Goal: Transaction & Acquisition: Purchase product/service

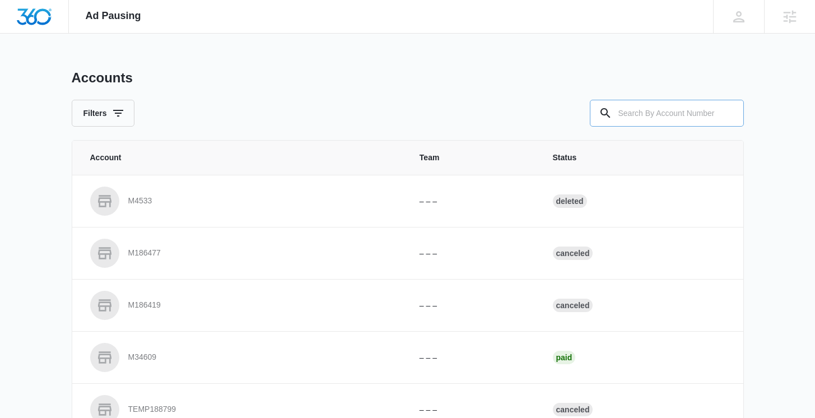
click at [637, 118] on input "text" at bounding box center [667, 113] width 154 height 27
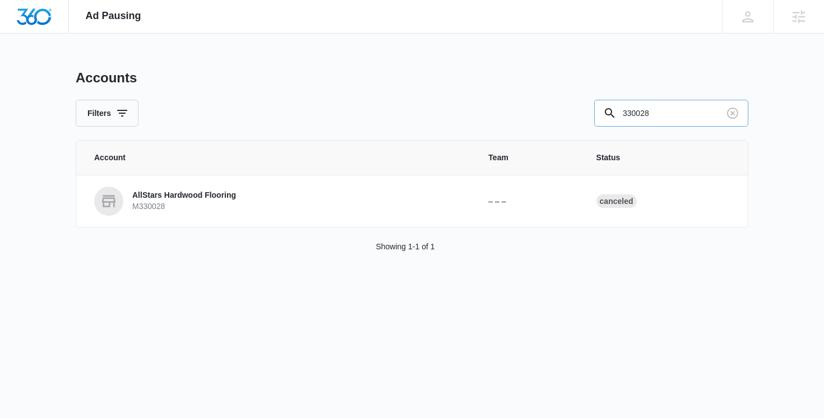
click at [679, 122] on input "330028" at bounding box center [671, 113] width 154 height 27
type input "330025"
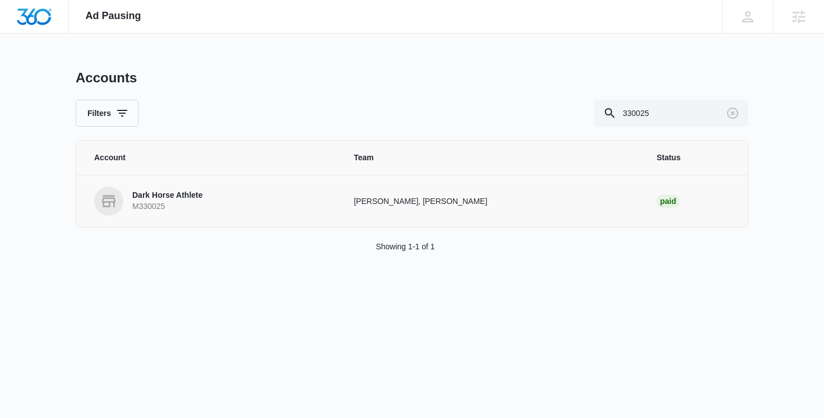
click at [183, 196] on p "Dark Horse Athlete" at bounding box center [167, 195] width 71 height 11
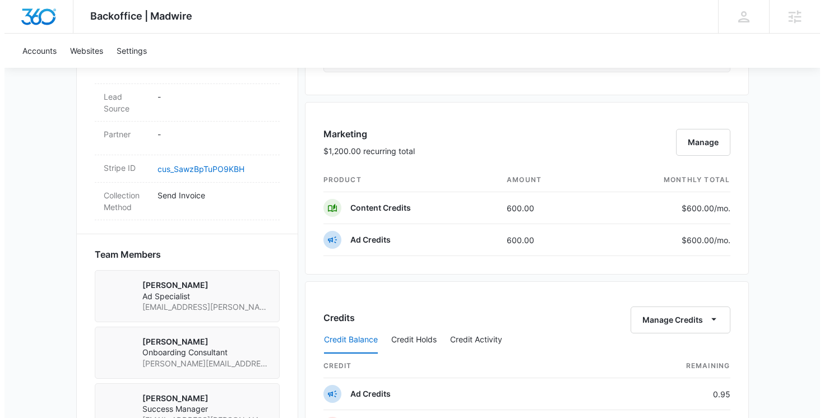
scroll to position [639, 0]
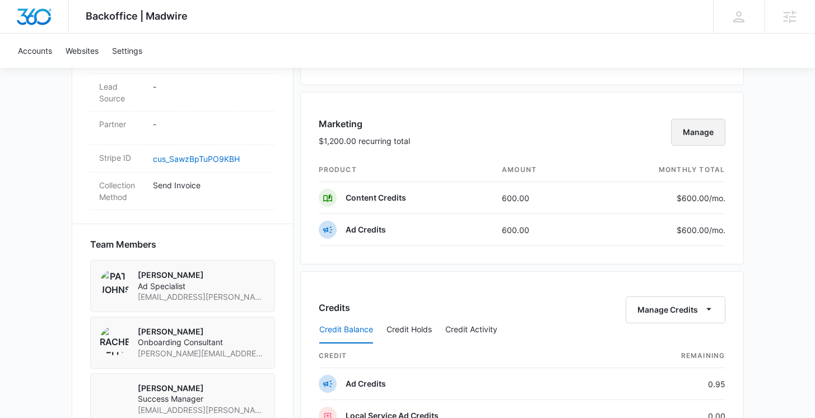
click at [682, 137] on button "Manage" at bounding box center [698, 132] width 54 height 27
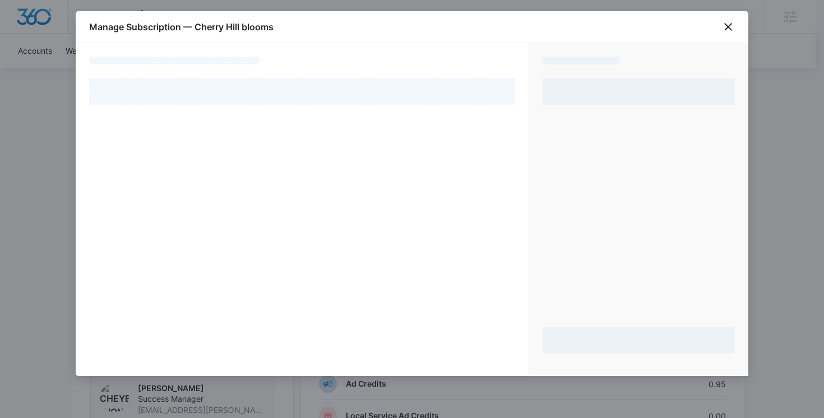
select select "MANUAL_INVOICE"
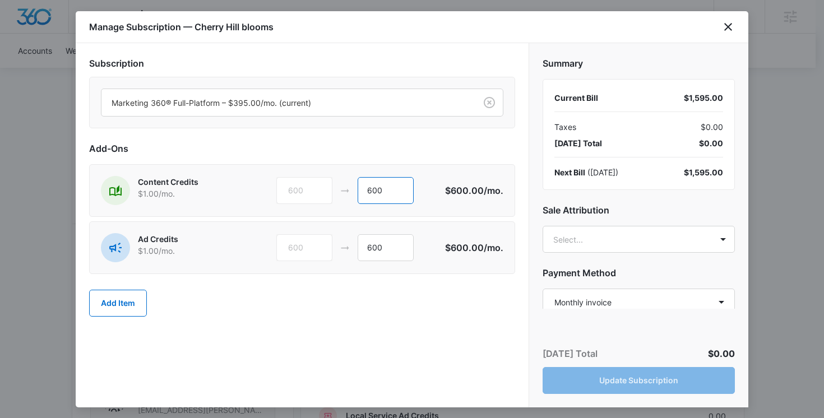
click at [382, 191] on input "600" at bounding box center [386, 190] width 56 height 27
type input "6"
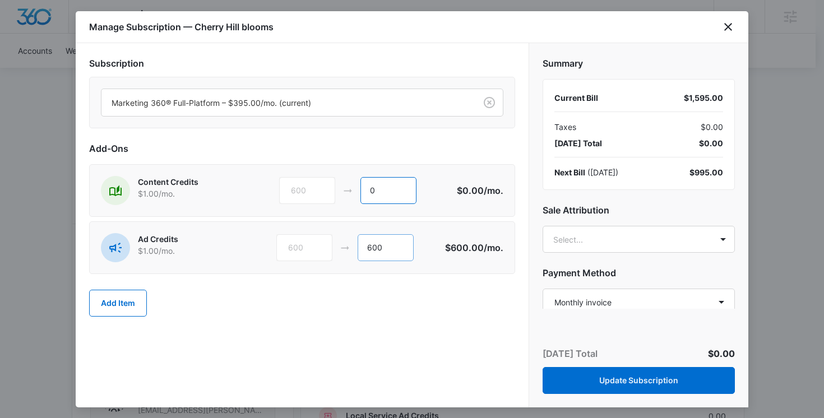
type input "0"
click at [392, 253] on input "600" at bounding box center [386, 247] width 56 height 27
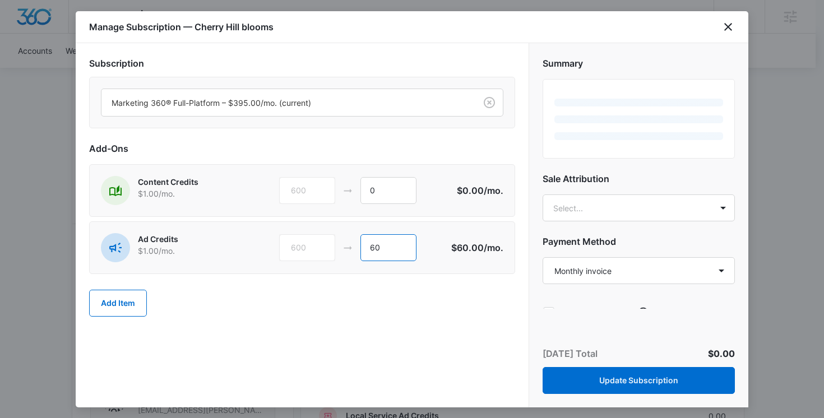
type input "6"
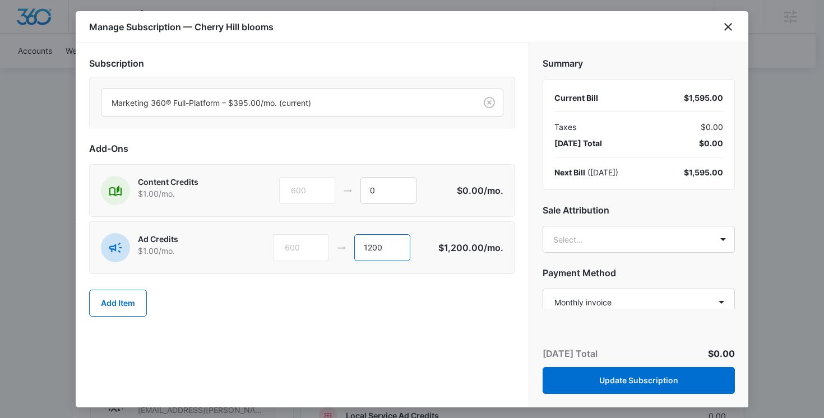
type input "1200"
click at [490, 287] on div "Add Item" at bounding box center [302, 303] width 426 height 49
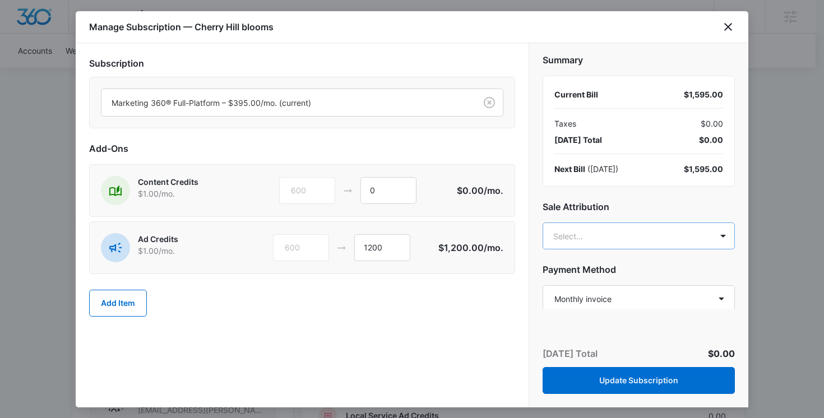
click at [565, 230] on body "Backoffice | Madwire Apps Settings Cheyenne von Hoene cheyenne.vonhoene@madwire…" at bounding box center [412, 232] width 824 height 1743
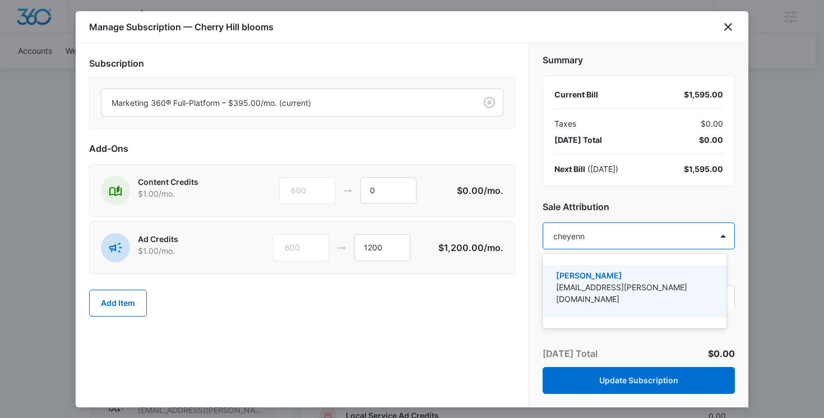
type input "cheyenne"
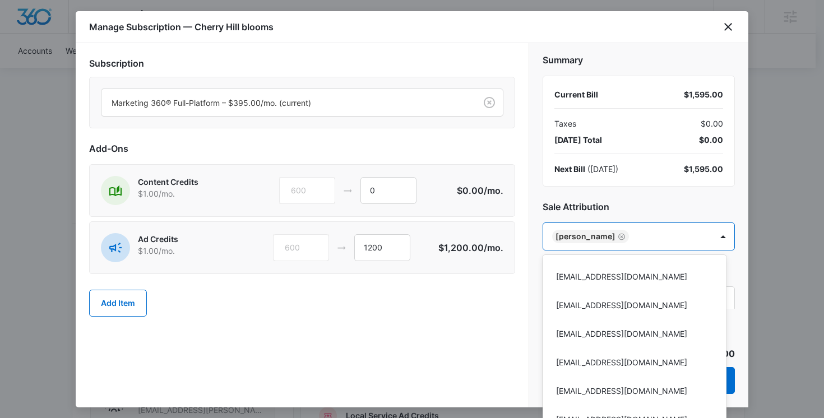
click at [533, 189] on div at bounding box center [412, 209] width 824 height 418
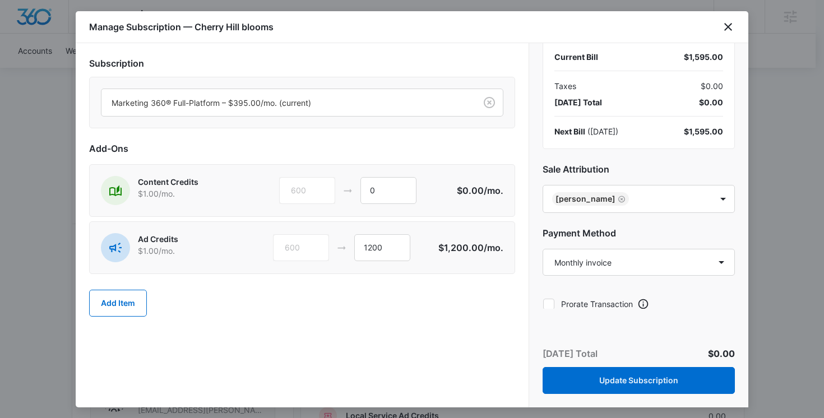
scroll to position [49, 0]
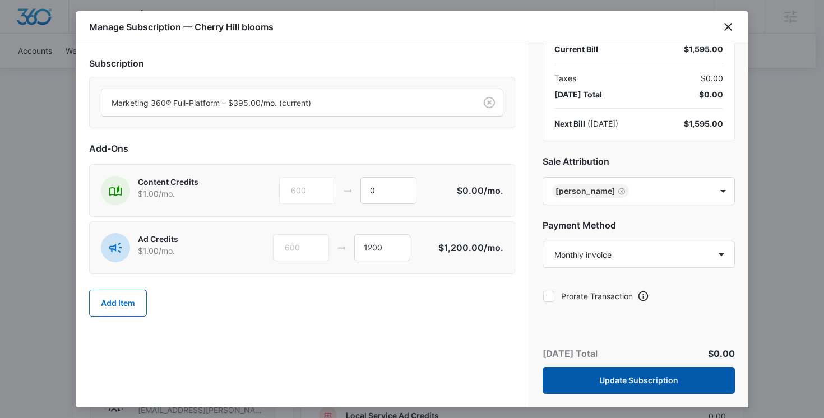
click at [632, 379] on button "Update Subscription" at bounding box center [638, 380] width 192 height 27
click at [561, 378] on button "Update Subscription" at bounding box center [638, 380] width 192 height 27
click at [593, 372] on button "Update Subscription" at bounding box center [638, 380] width 192 height 27
click at [568, 389] on button "Update Subscription" at bounding box center [638, 380] width 192 height 27
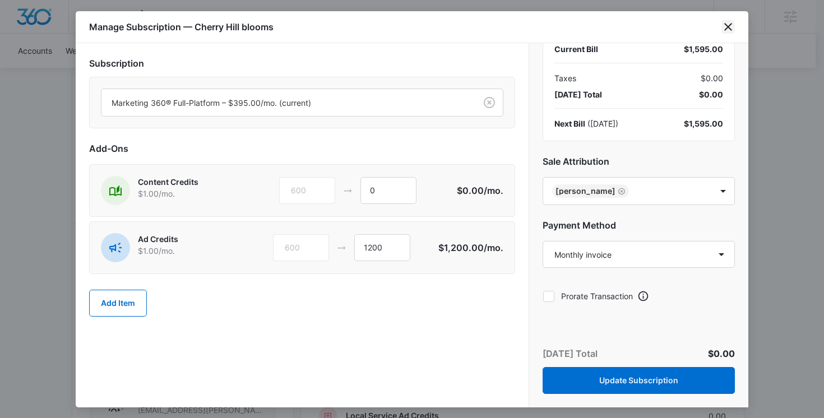
click at [722, 21] on icon "close" at bounding box center [727, 26] width 13 height 13
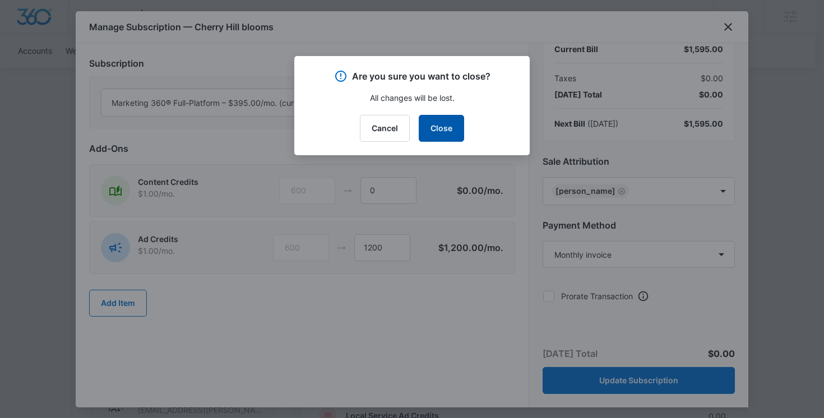
click at [433, 128] on button "Close" at bounding box center [441, 128] width 45 height 27
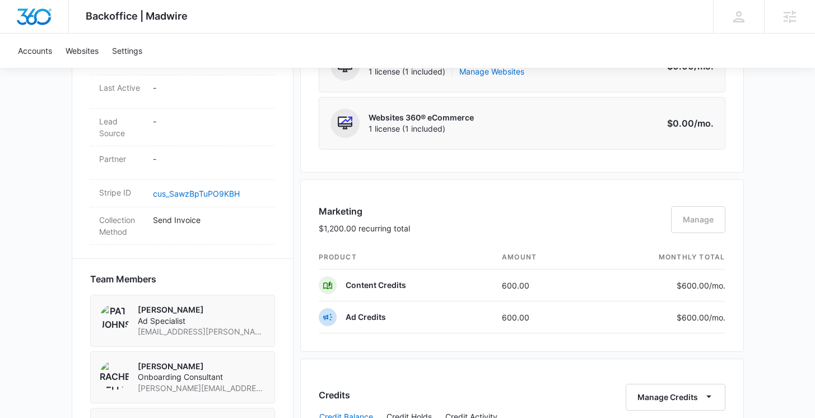
scroll to position [600, 0]
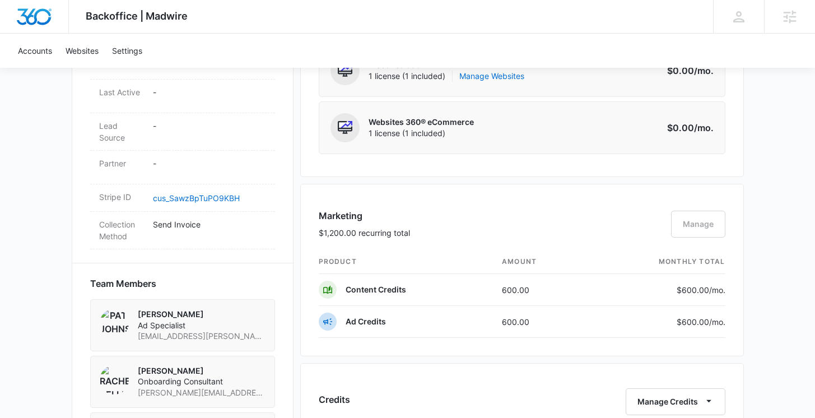
click at [692, 225] on div "Marketing $1,200.00 recurring total Manage" at bounding box center [522, 229] width 407 height 41
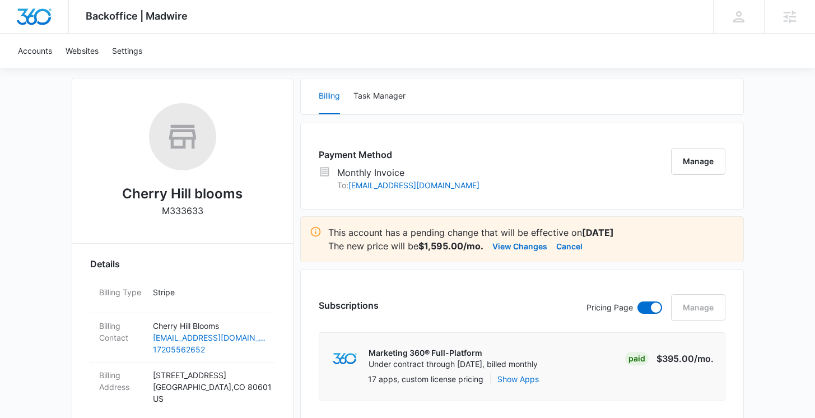
scroll to position [131, 0]
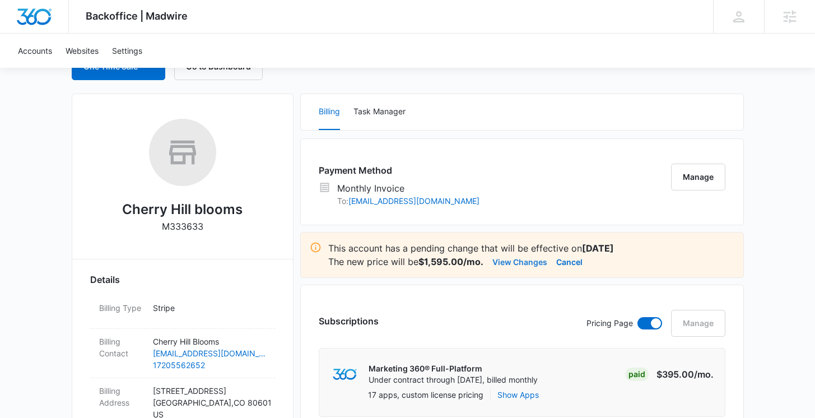
click at [518, 263] on button "View Changes" at bounding box center [520, 261] width 55 height 13
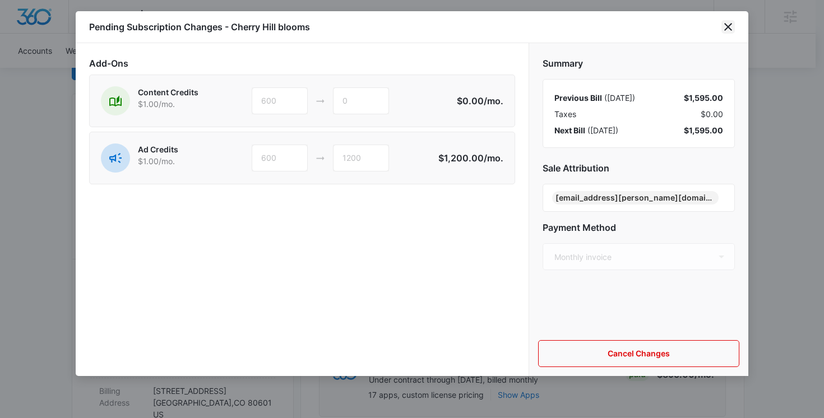
click at [730, 26] on icon "close" at bounding box center [727, 26] width 13 height 13
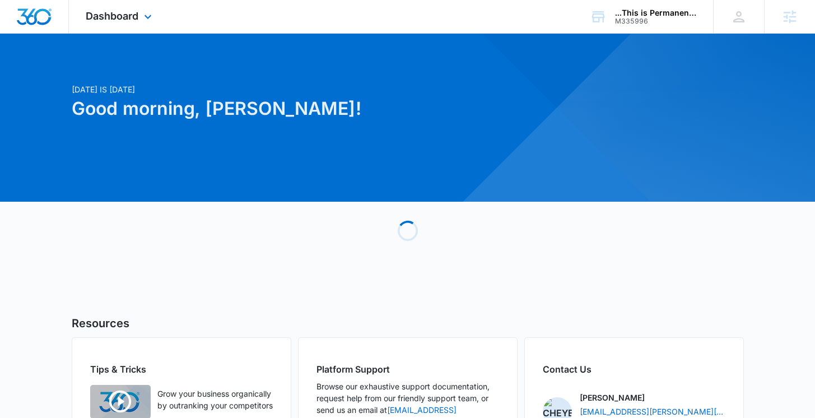
click at [140, 12] on div "Dashboard Apps Reputation Websites Forms CRM Email Social Payments POS Content …" at bounding box center [120, 16] width 103 height 33
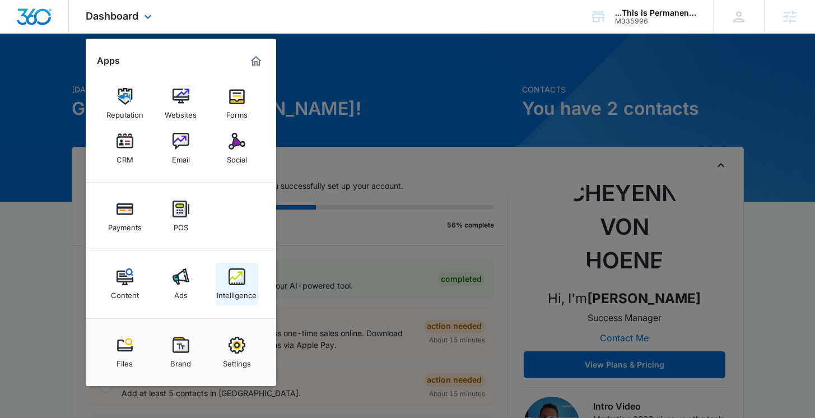
click at [233, 289] on div "Intelligence" at bounding box center [237, 292] width 40 height 15
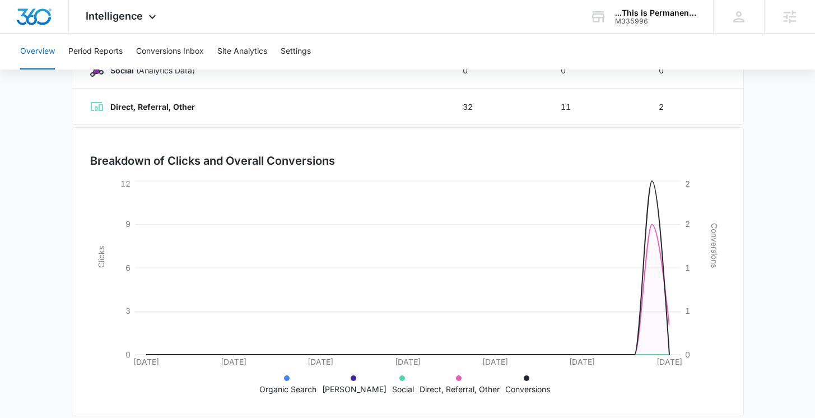
scroll to position [276, 0]
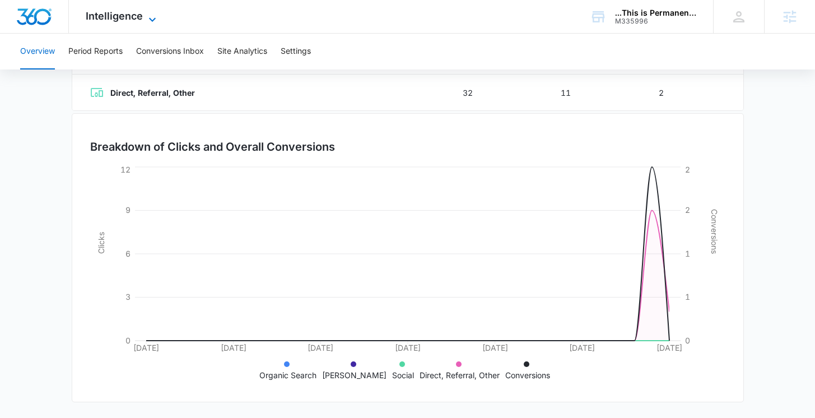
click at [147, 22] on icon at bounding box center [152, 19] width 13 height 13
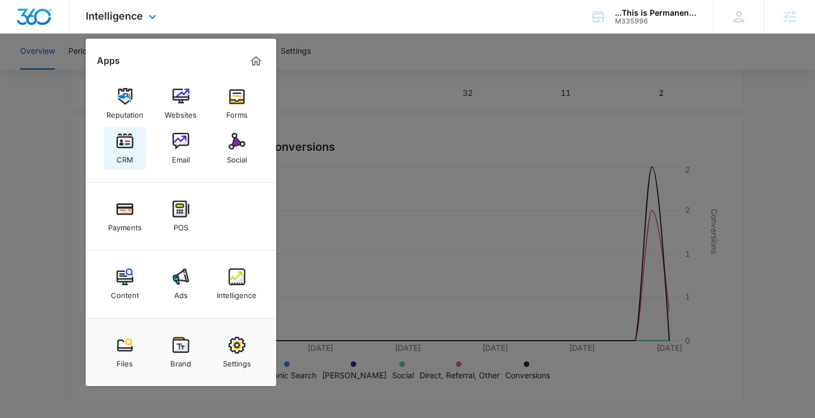
click at [131, 157] on div "CRM" at bounding box center [125, 157] width 17 height 15
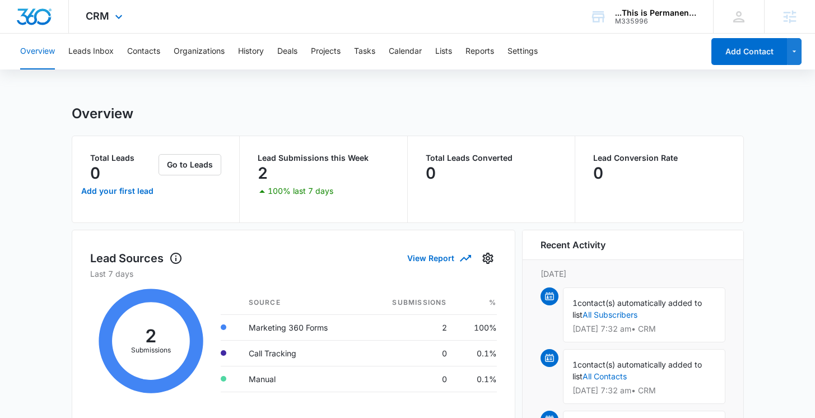
click at [111, 12] on div "CRM Apps Reputation Websites Forms CRM Email Social Payments POS Content Ads In…" at bounding box center [105, 16] width 73 height 33
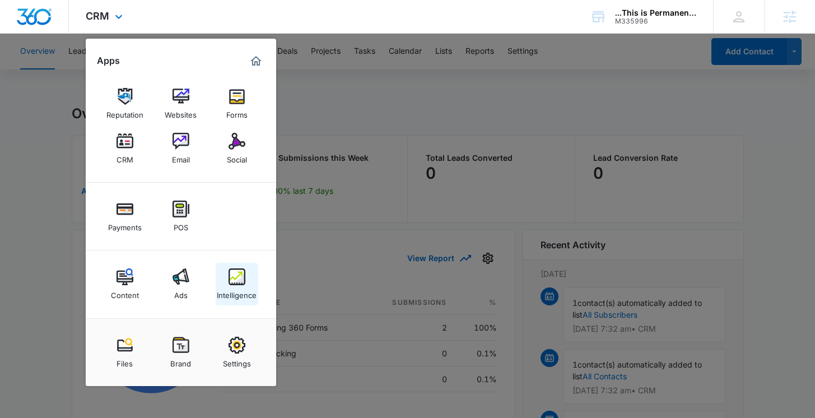
click at [233, 289] on div "Intelligence" at bounding box center [237, 292] width 40 height 15
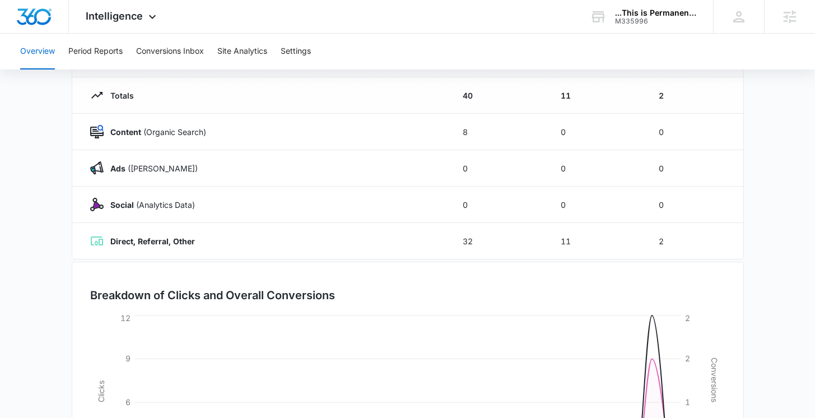
scroll to position [128, 0]
click at [153, 13] on icon at bounding box center [152, 19] width 13 height 13
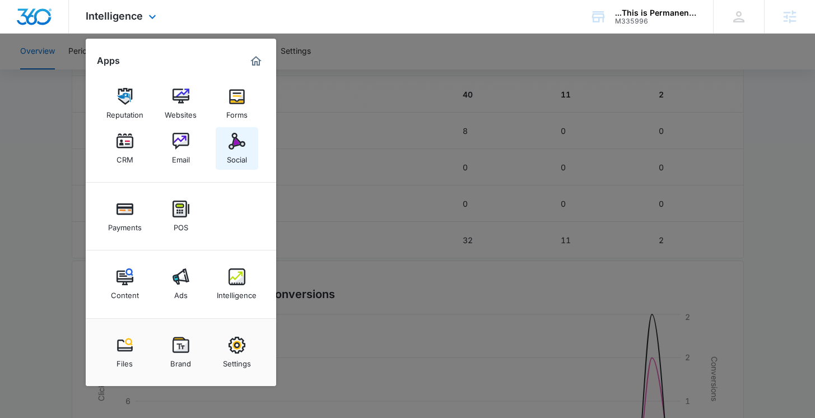
click at [242, 159] on div "Social" at bounding box center [237, 157] width 20 height 15
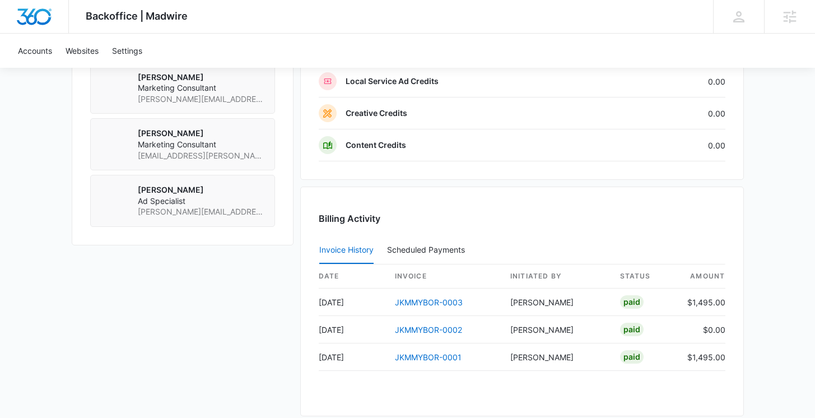
scroll to position [1071, 0]
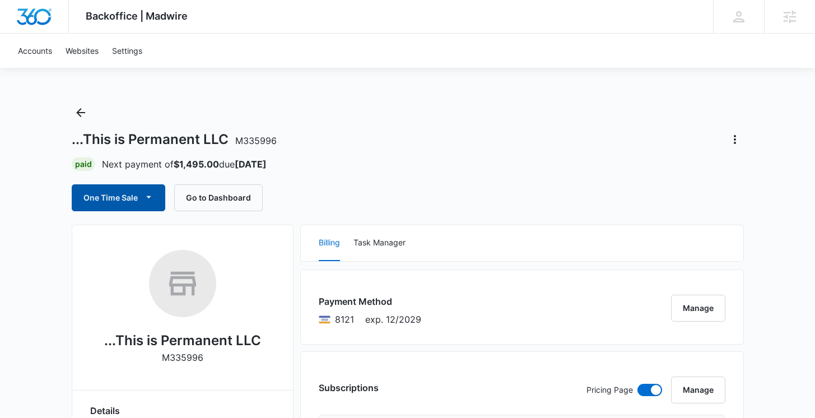
click at [157, 197] on button "One Time Sale" at bounding box center [119, 197] width 94 height 27
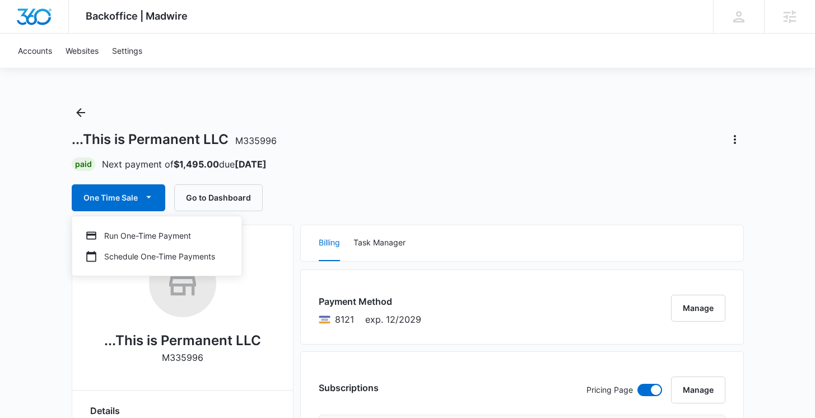
click at [393, 196] on div "One Time Sale Run One-Time Payment Schedule One-Time Payments Go to Dashboard" at bounding box center [408, 197] width 672 height 27
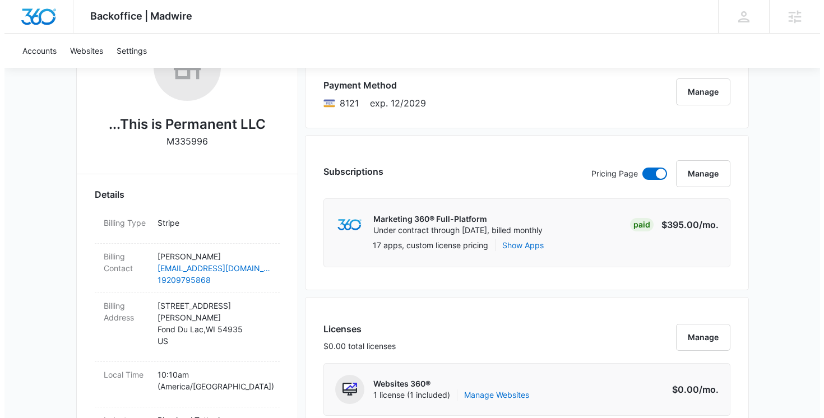
scroll to position [169, 0]
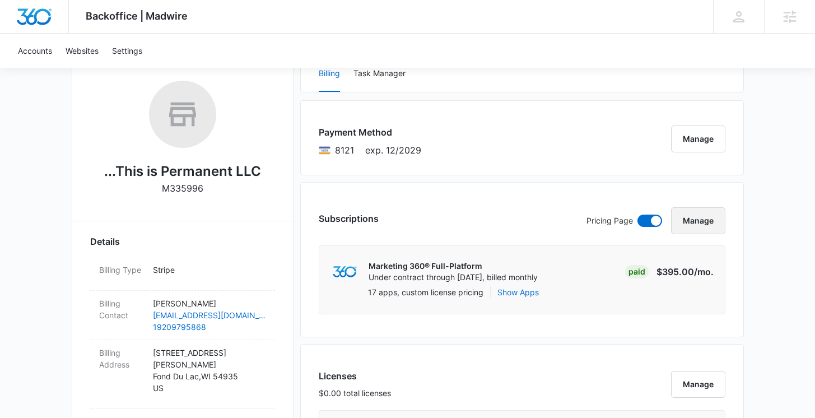
click at [700, 212] on button "Manage" at bounding box center [698, 220] width 54 height 27
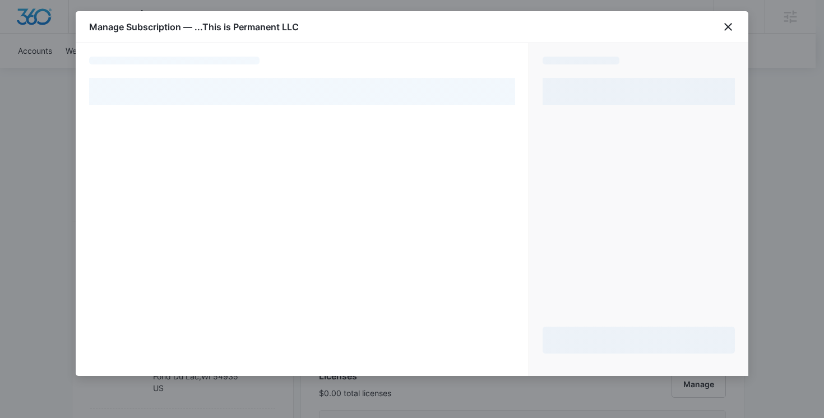
select select "pm_1RtcGEA4n8RTgNjUAdUS8dNS"
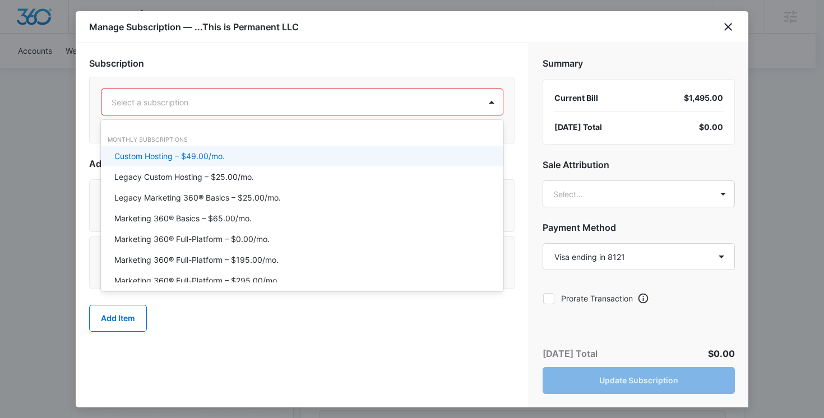
click at [407, 108] on div at bounding box center [289, 102] width 354 height 14
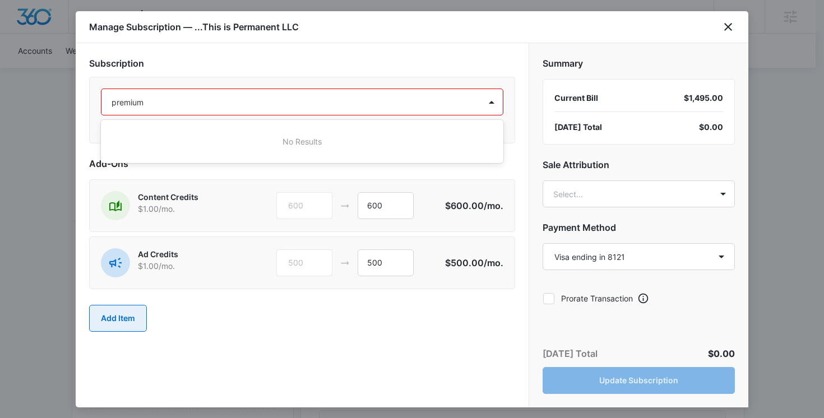
type input "premium"
click at [117, 315] on button "Add Item" at bounding box center [118, 318] width 58 height 27
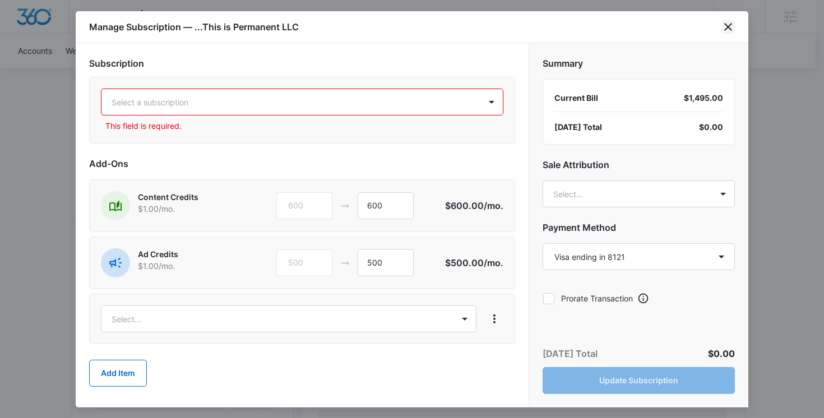
click at [733, 27] on icon "close" at bounding box center [727, 26] width 13 height 13
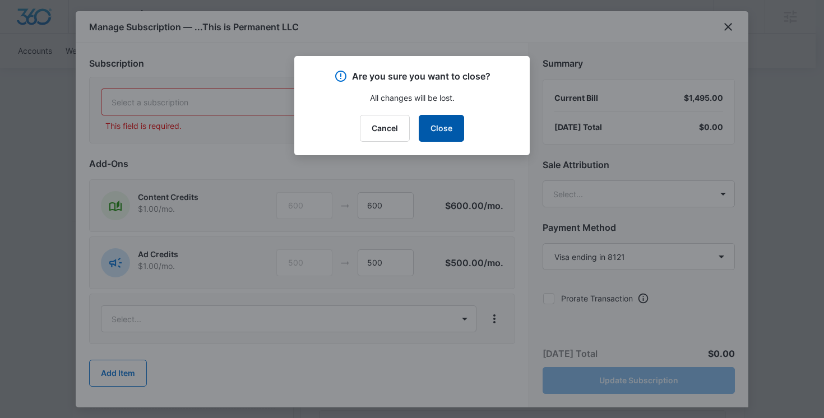
click at [434, 129] on button "Close" at bounding box center [441, 128] width 45 height 27
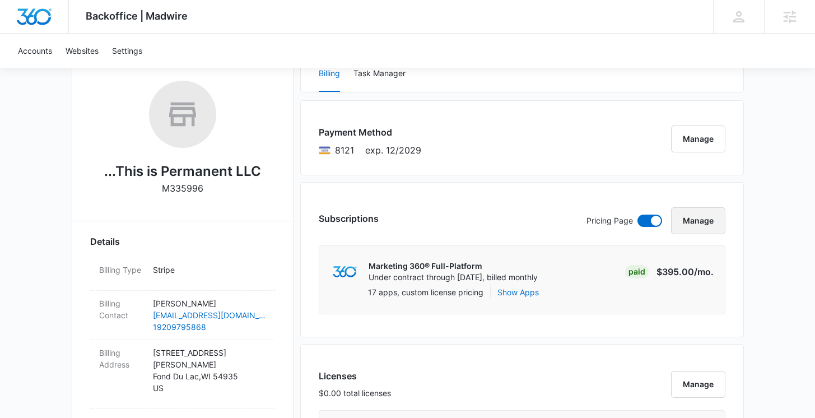
click at [692, 215] on button "Manage" at bounding box center [698, 220] width 54 height 27
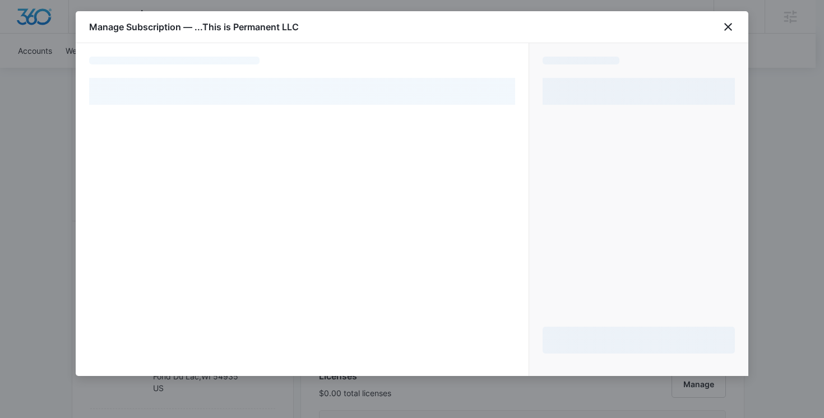
select select "pm_1RtcGEA4n8RTgNjUAdUS8dNS"
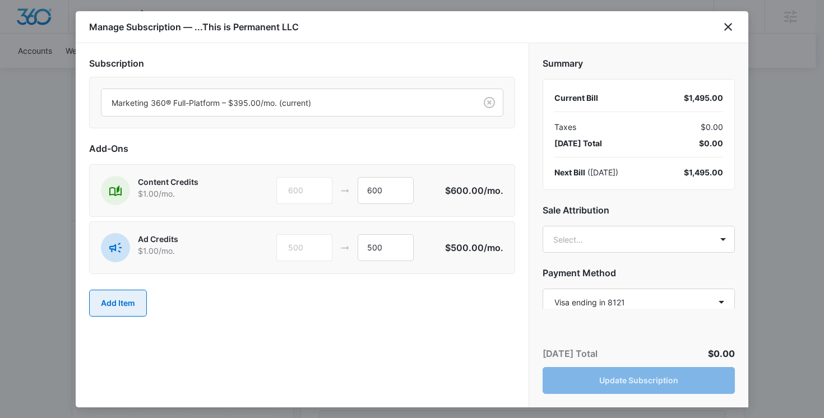
click at [112, 297] on button "Add Item" at bounding box center [118, 303] width 58 height 27
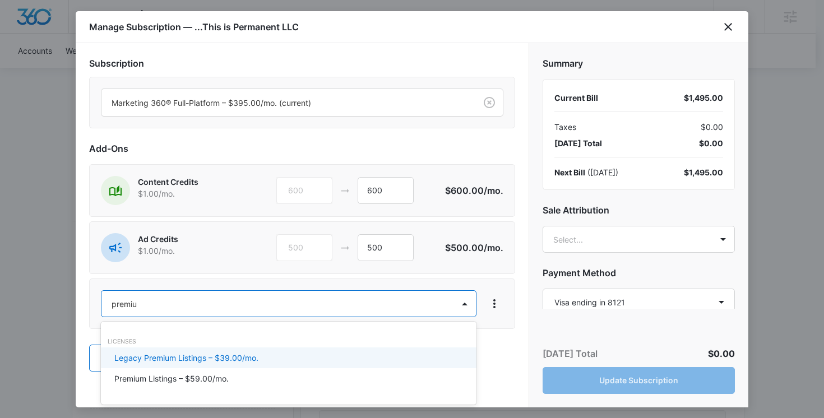
type input "premium"
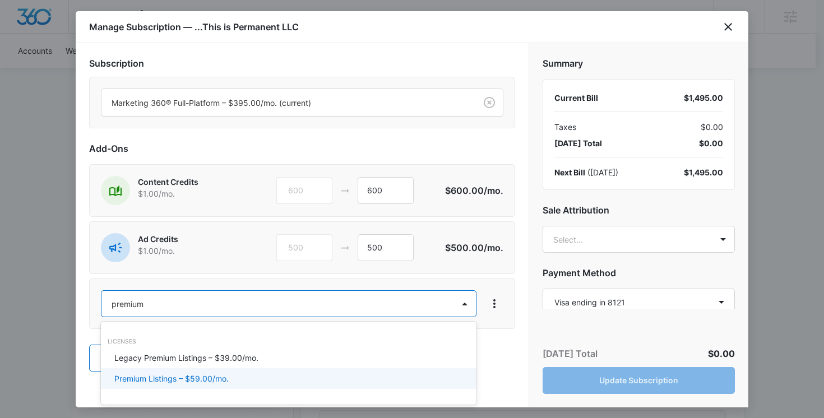
click at [194, 383] on p "Premium Listings – $59.00/mo." at bounding box center [171, 379] width 114 height 12
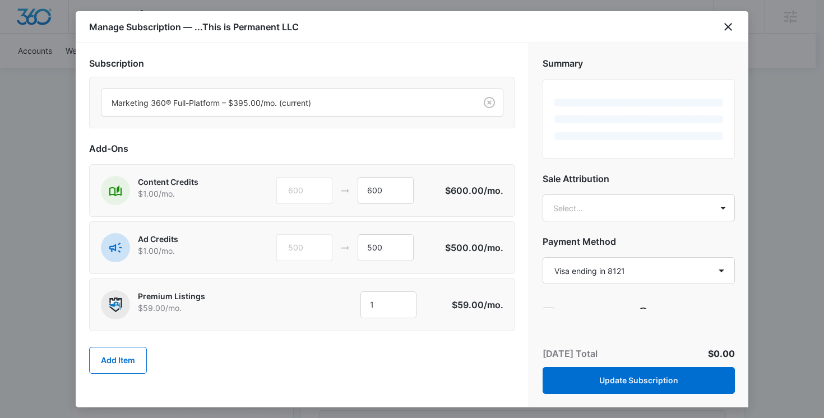
click at [294, 342] on div "Add Item" at bounding box center [302, 360] width 426 height 49
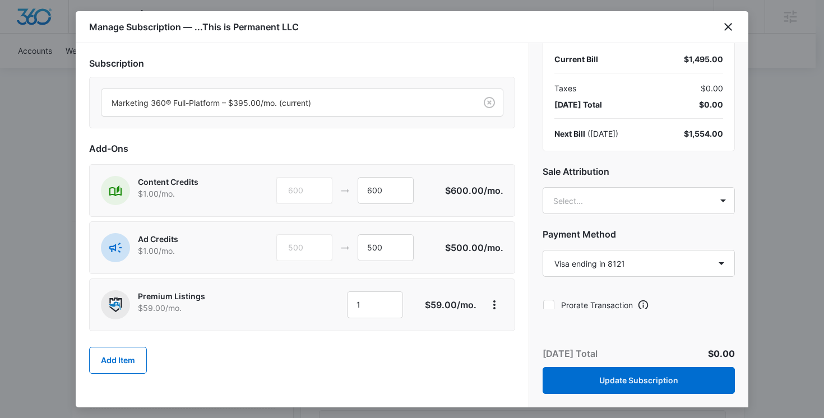
scroll to position [47, 0]
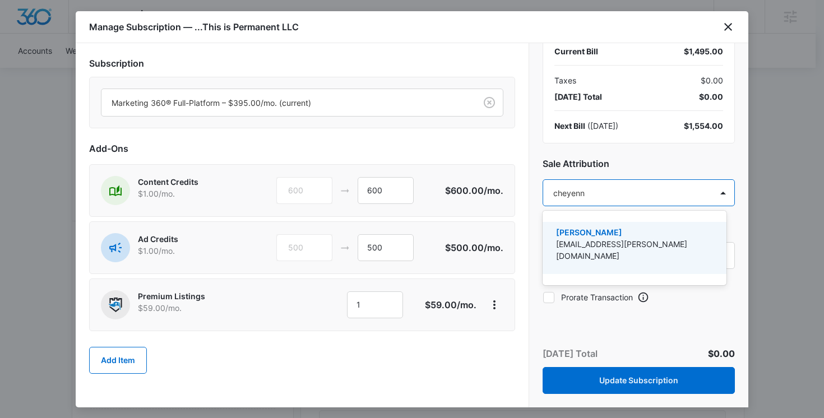
type input "cheyenne"
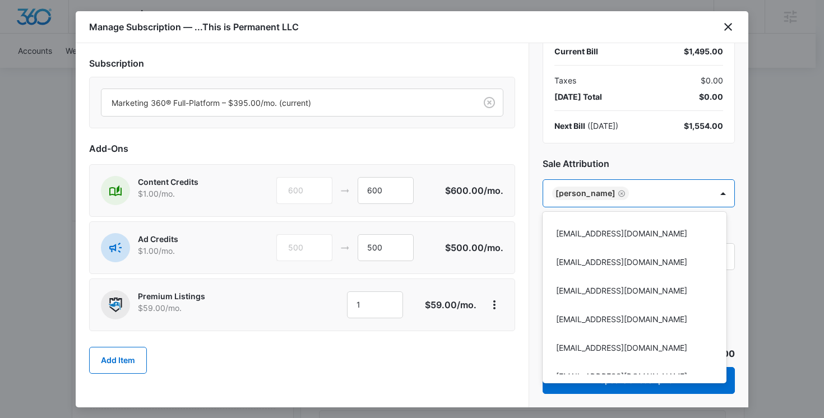
click at [541, 179] on div at bounding box center [412, 209] width 824 height 418
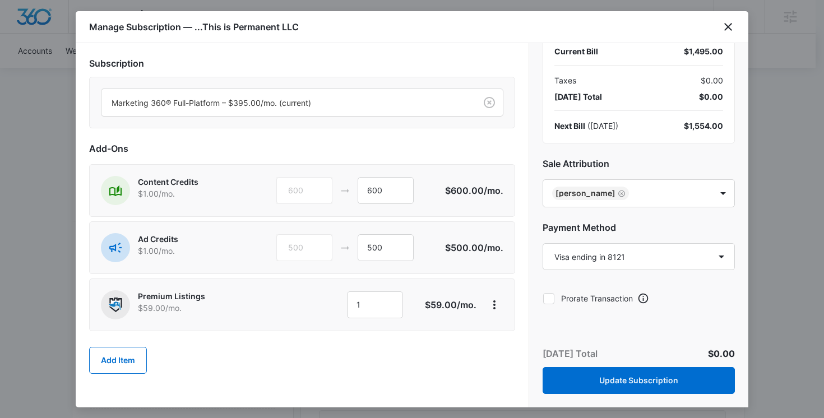
scroll to position [49, 0]
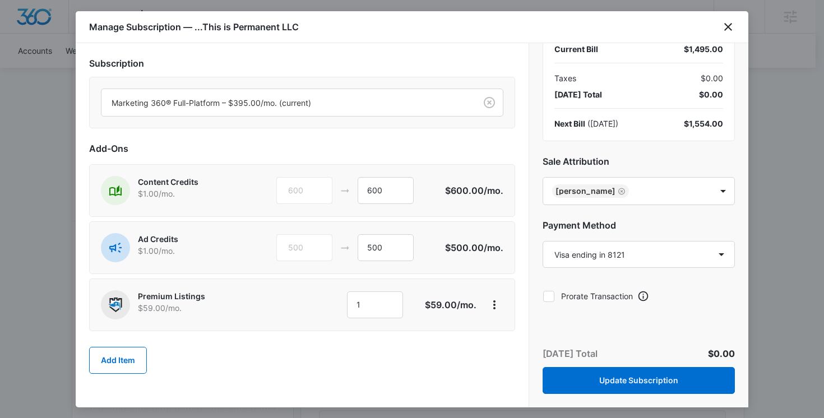
click at [551, 300] on icon at bounding box center [549, 296] width 10 height 10
click at [543, 296] on input "Prorate Transaction" at bounding box center [542, 296] width 1 height 1
checkbox input "true"
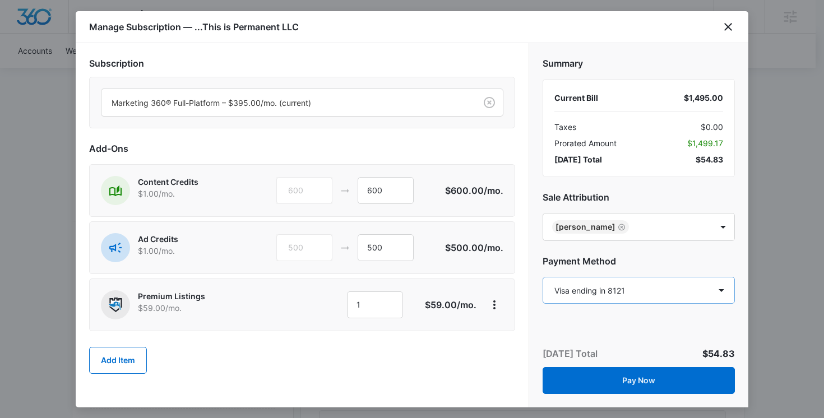
scroll to position [36, 0]
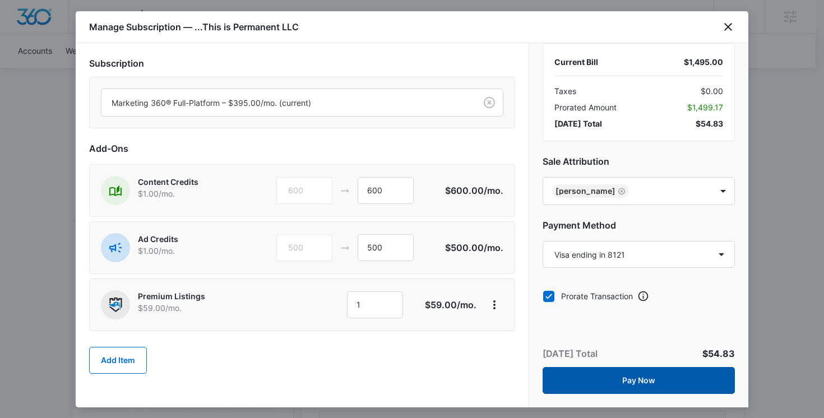
click at [583, 384] on button "Pay Now" at bounding box center [638, 380] width 192 height 27
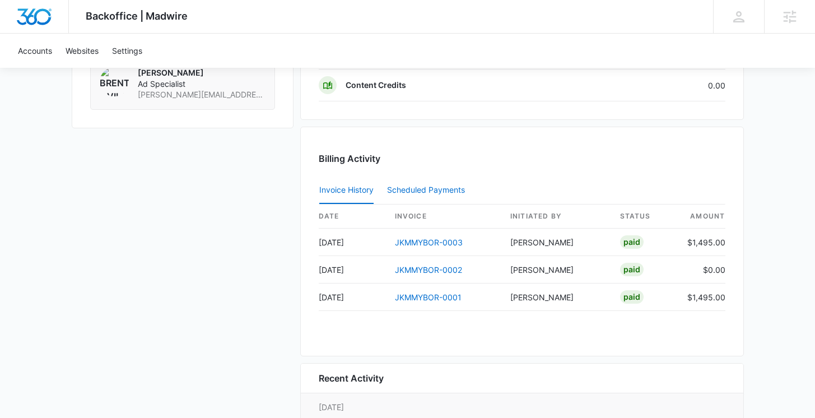
scroll to position [1090, 0]
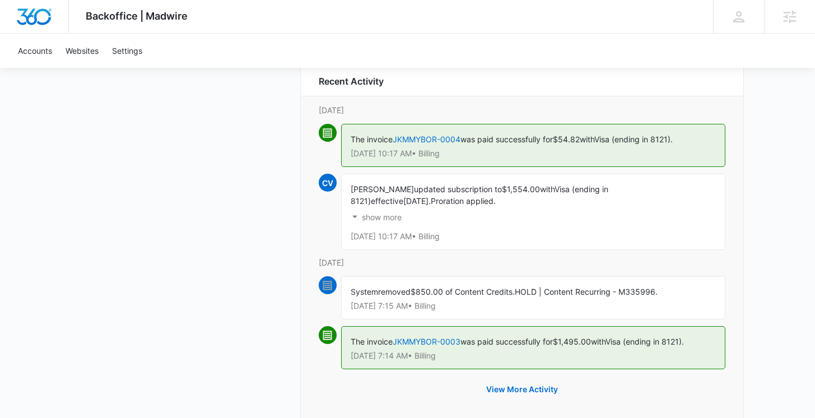
scroll to position [1400, 0]
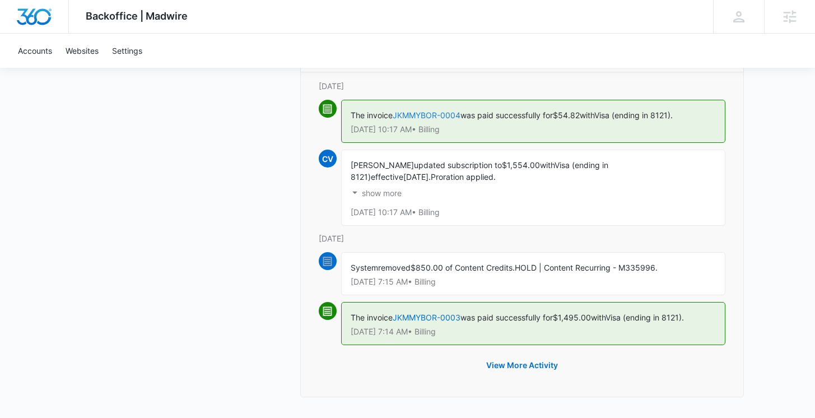
click at [445, 114] on link "JKMMYBOR-0004" at bounding box center [427, 115] width 68 height 10
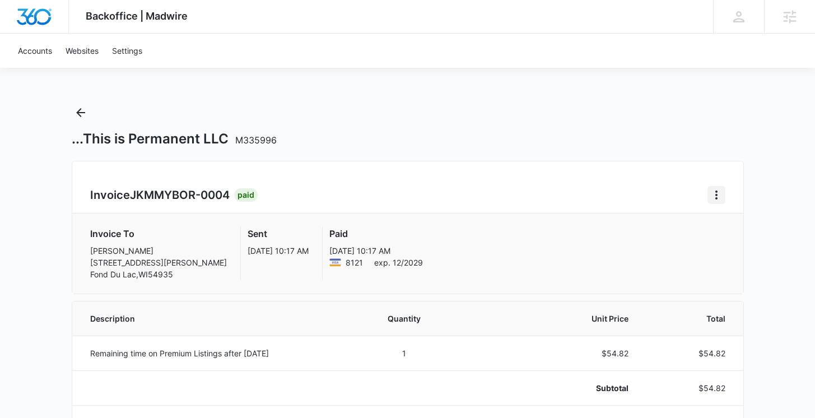
click at [718, 201] on icon "Home" at bounding box center [716, 194] width 13 height 13
click at [724, 225] on link "Download Invoice" at bounding box center [754, 226] width 65 height 10
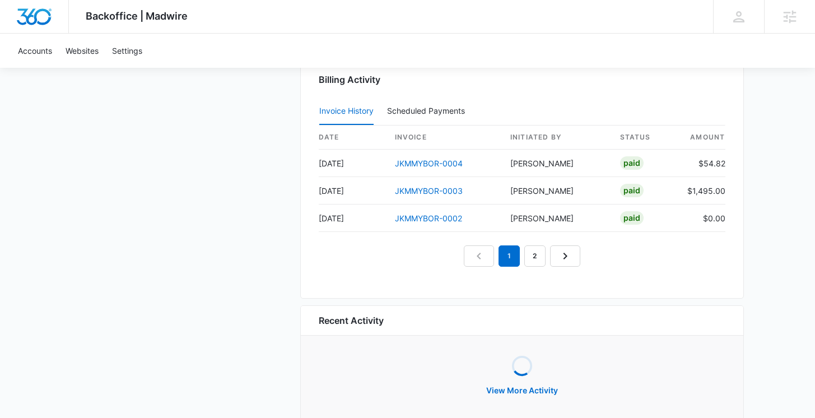
scroll to position [1183, 0]
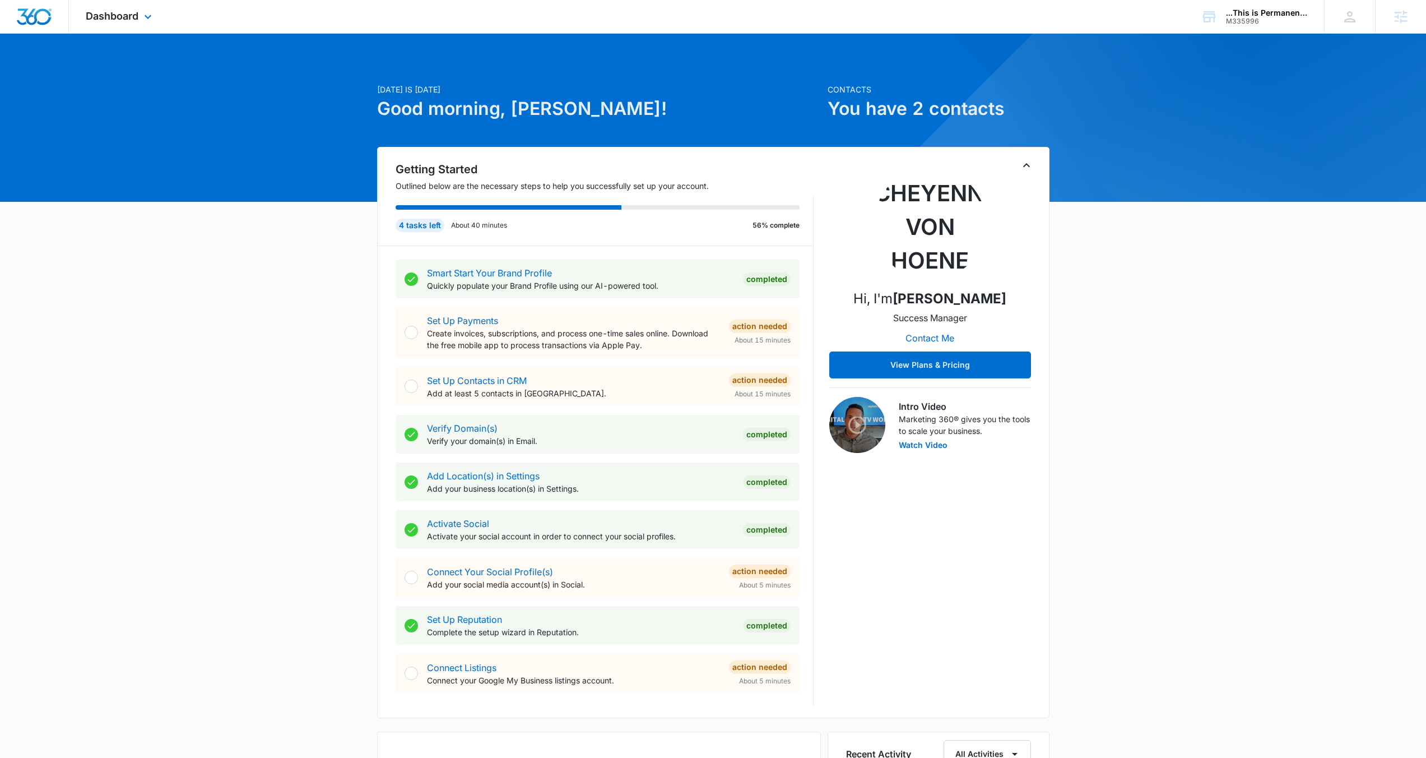
click at [150, 10] on div "Dashboard Apps Reputation Websites Forms CRM Email Social Payments POS Content …" at bounding box center [120, 16] width 103 height 33
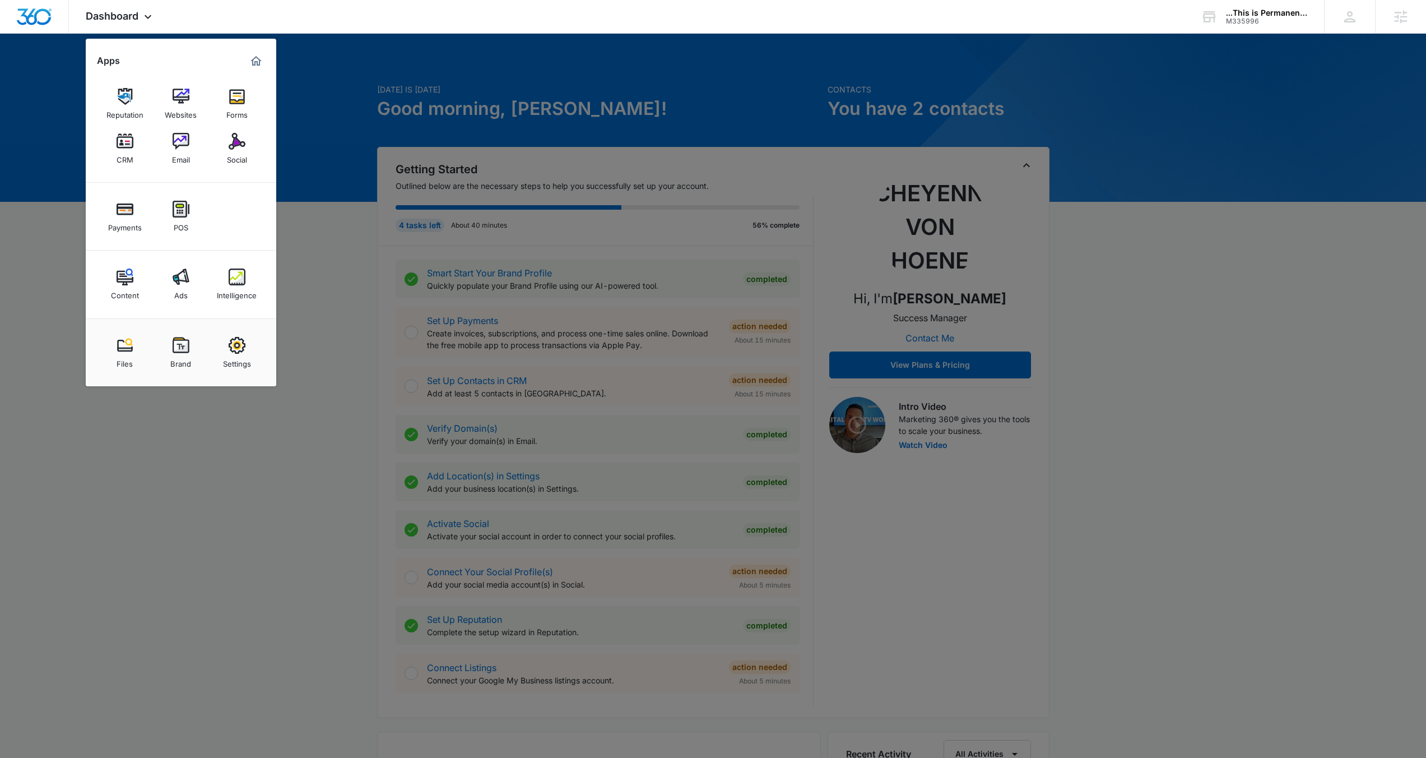
click at [159, 417] on div at bounding box center [713, 379] width 1426 height 758
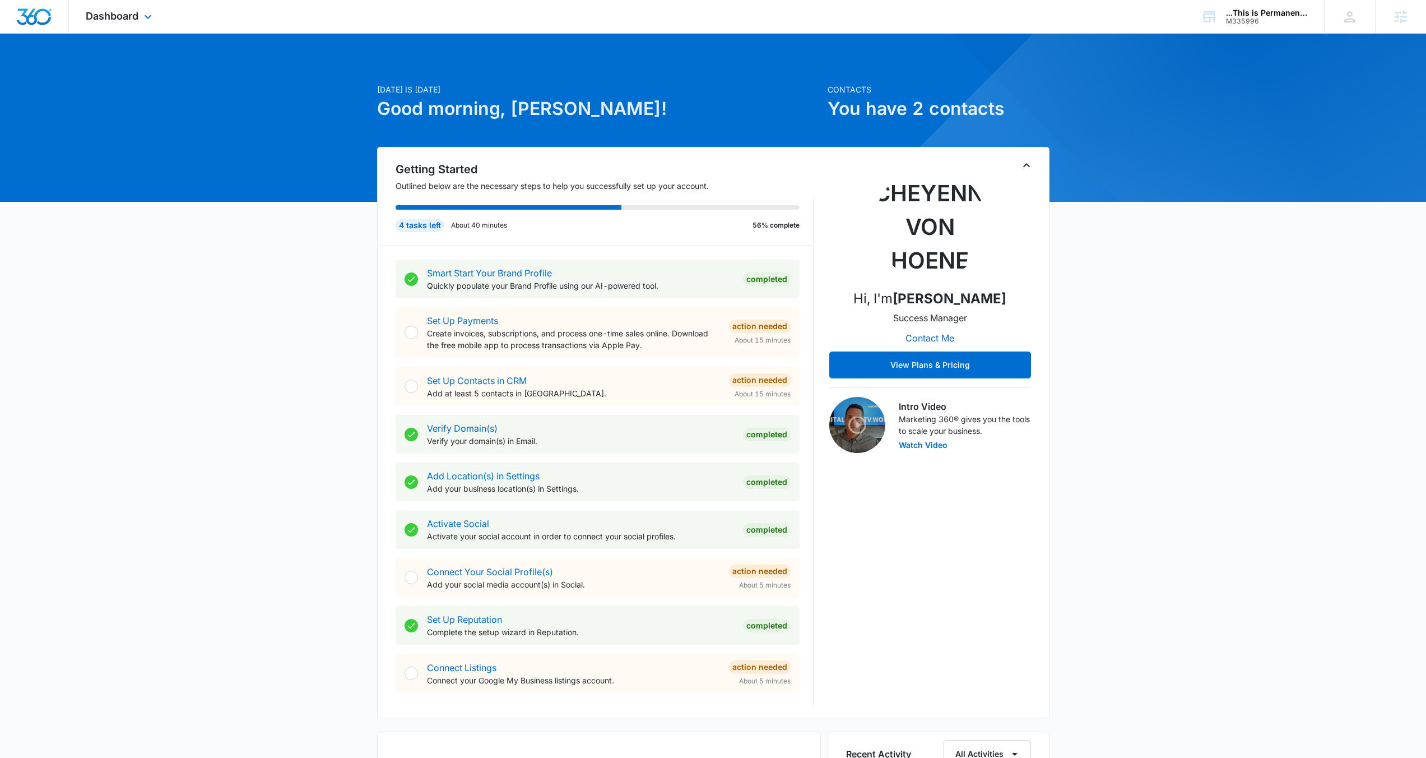
click at [150, 28] on div "Dashboard Apps Reputation Websites Forms CRM Email Social Payments POS Content …" at bounding box center [120, 16] width 103 height 33
